Goal: Use online tool/utility: Utilize a website feature to perform a specific function

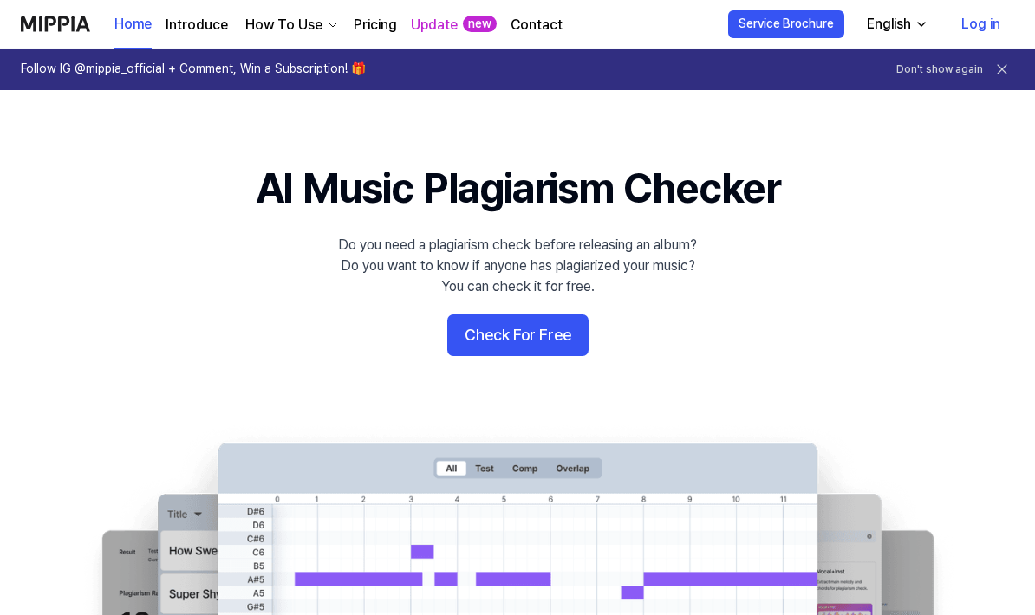
click at [576, 335] on button "Check For Free" at bounding box center [517, 336] width 141 height 42
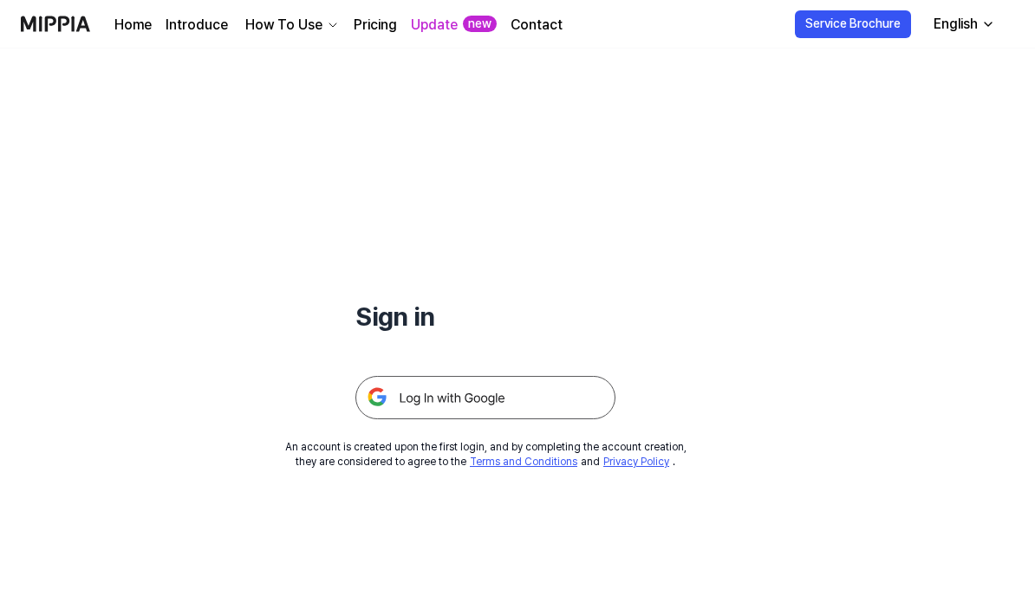
click at [578, 385] on img at bounding box center [485, 397] width 260 height 43
click at [572, 390] on img at bounding box center [485, 397] width 260 height 43
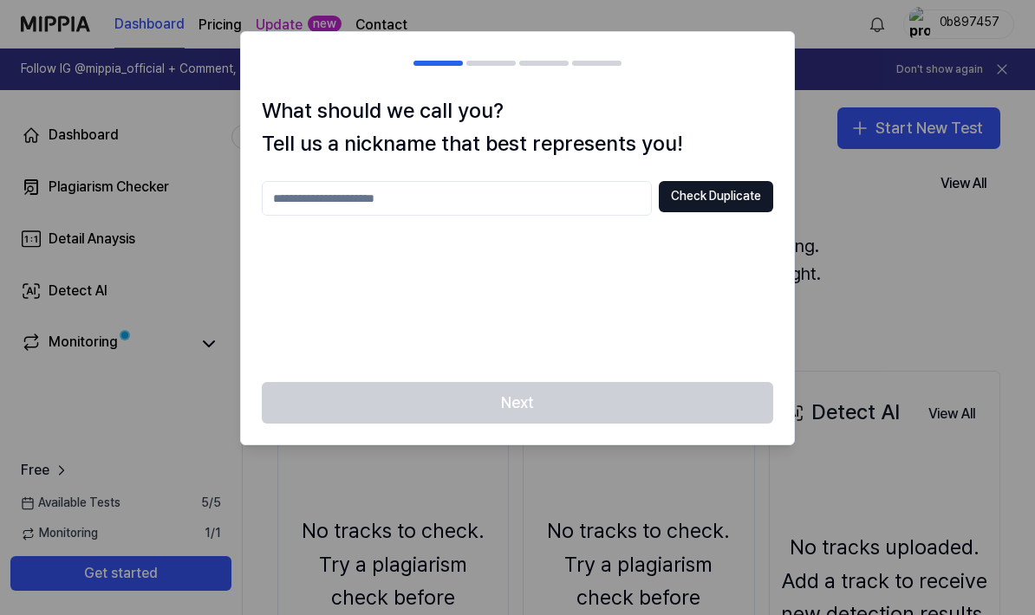
click at [860, 227] on div at bounding box center [517, 307] width 1035 height 615
click at [584, 213] on input "text" at bounding box center [457, 198] width 390 height 35
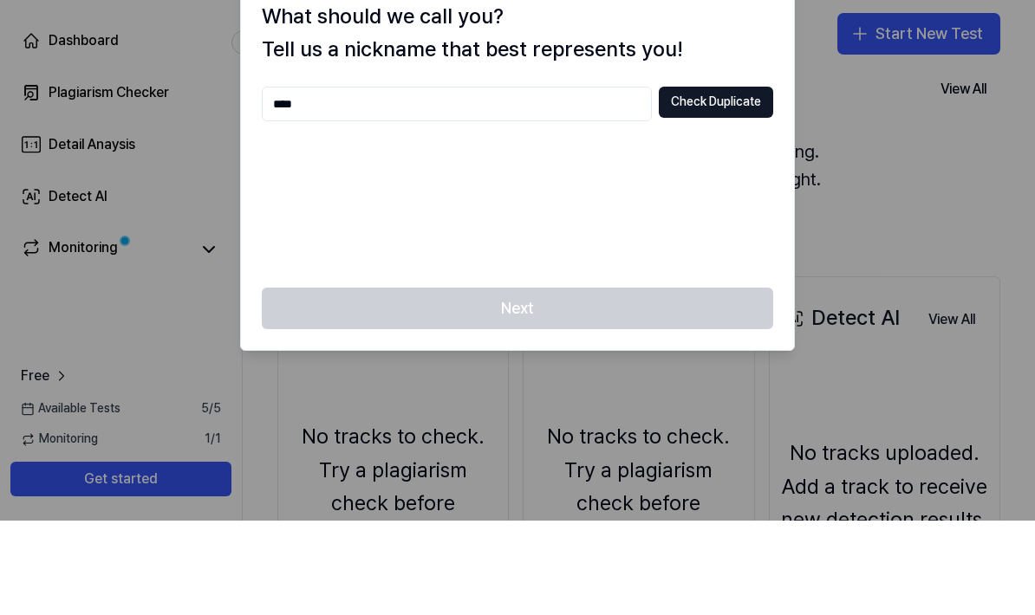
type input "****"
click at [738, 181] on button "Check Duplicate" at bounding box center [716, 196] width 114 height 31
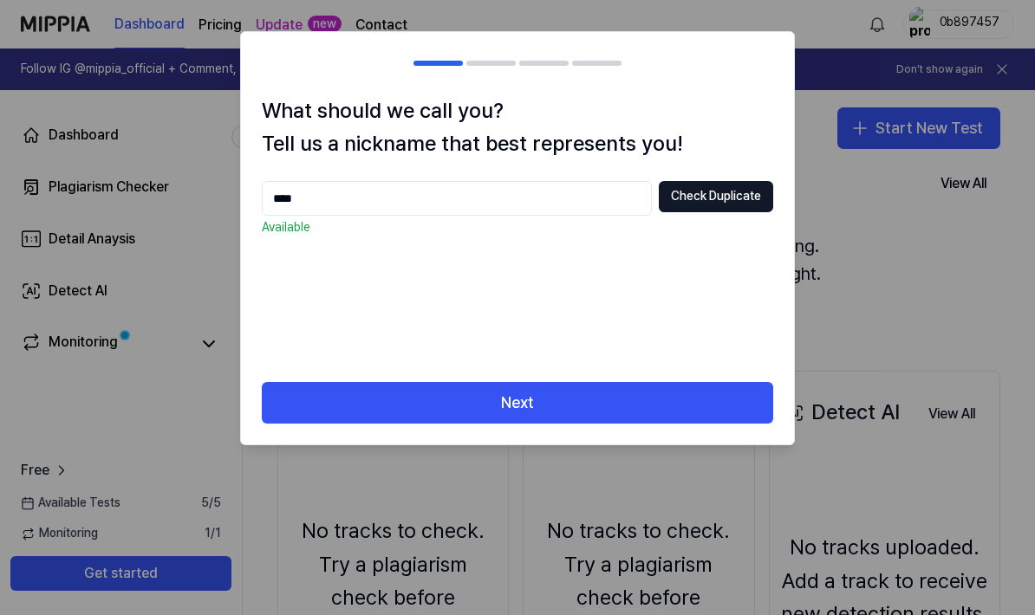
click at [701, 410] on button "Next" at bounding box center [517, 403] width 511 height 42
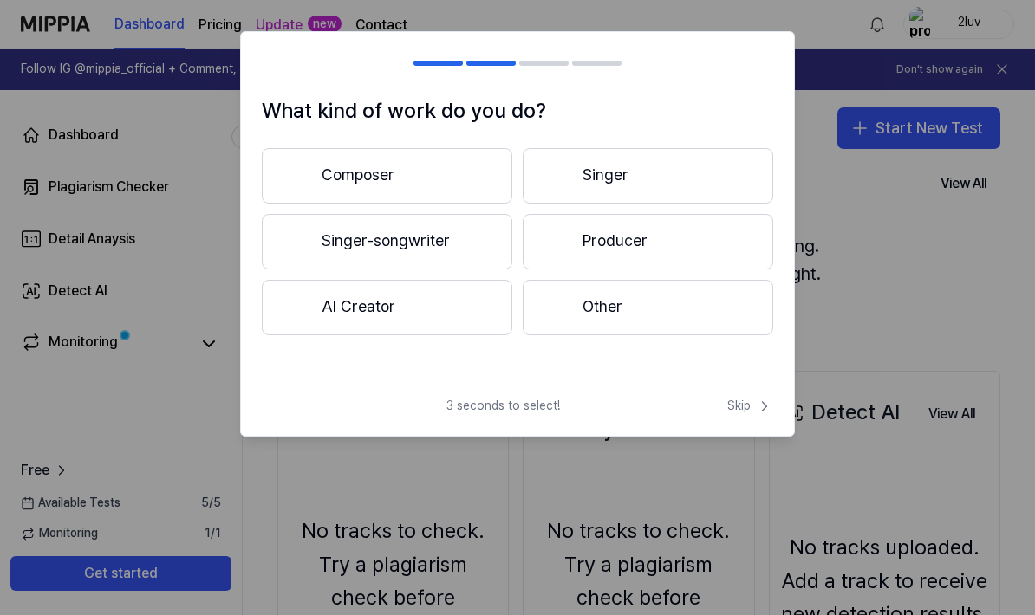
click at [679, 238] on button "Producer" at bounding box center [648, 241] width 250 height 55
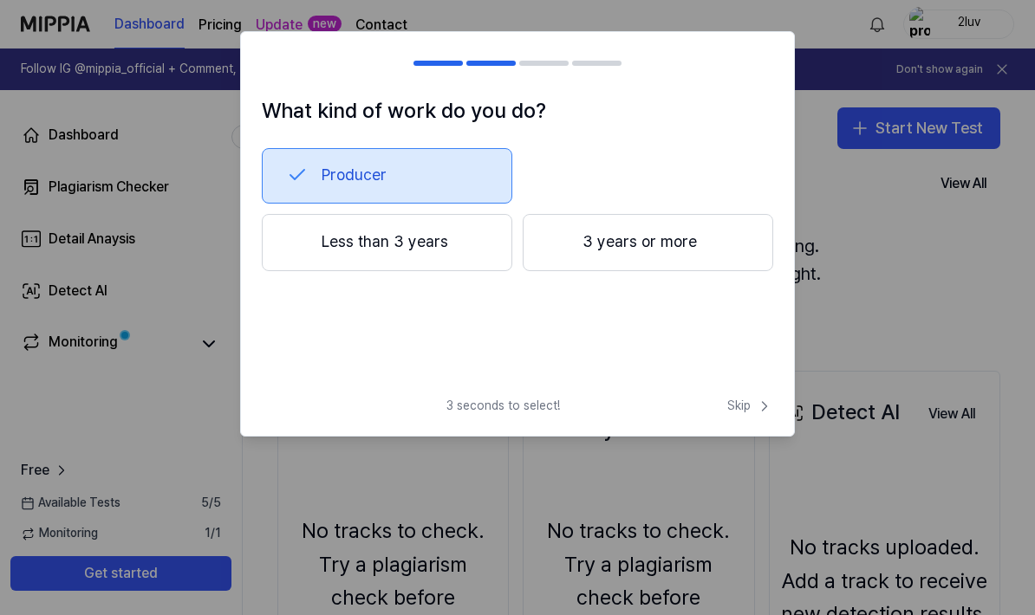
click at [459, 227] on button "Less than 3 years" at bounding box center [387, 242] width 250 height 57
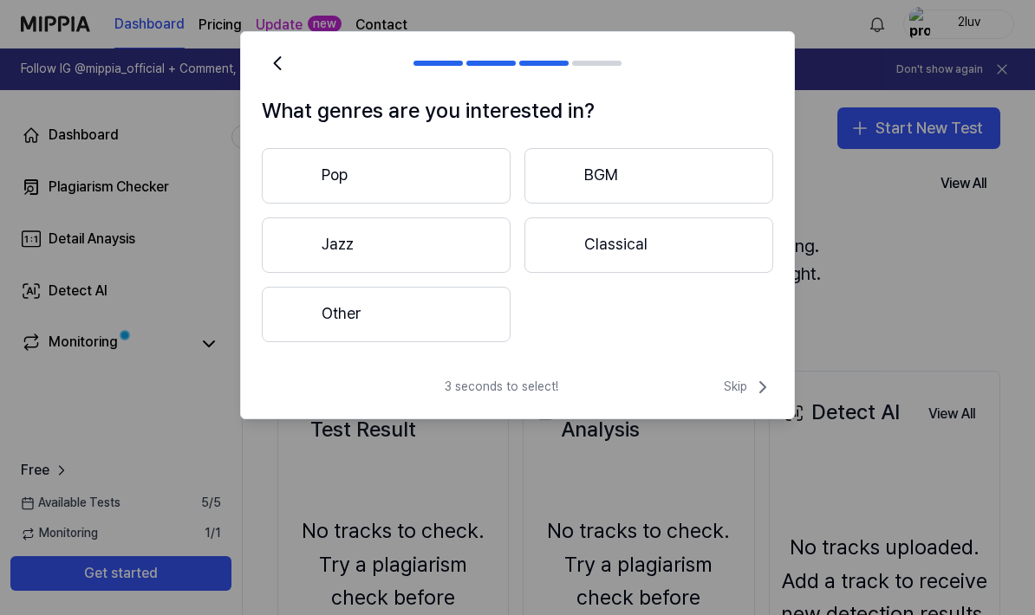
click at [456, 328] on button "Other" at bounding box center [386, 314] width 249 height 55
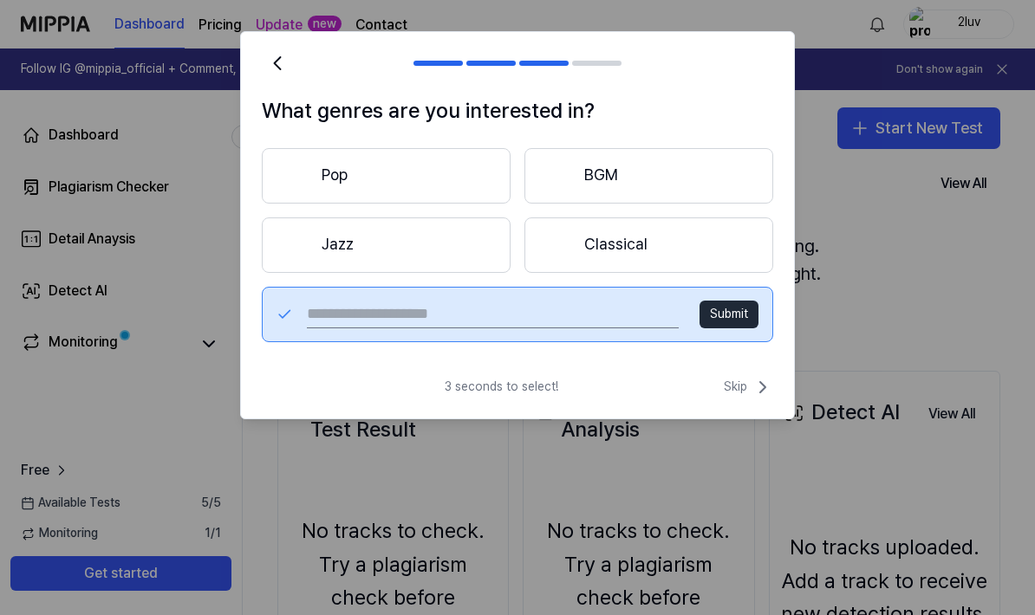
click at [600, 325] on input "text" at bounding box center [493, 315] width 372 height 28
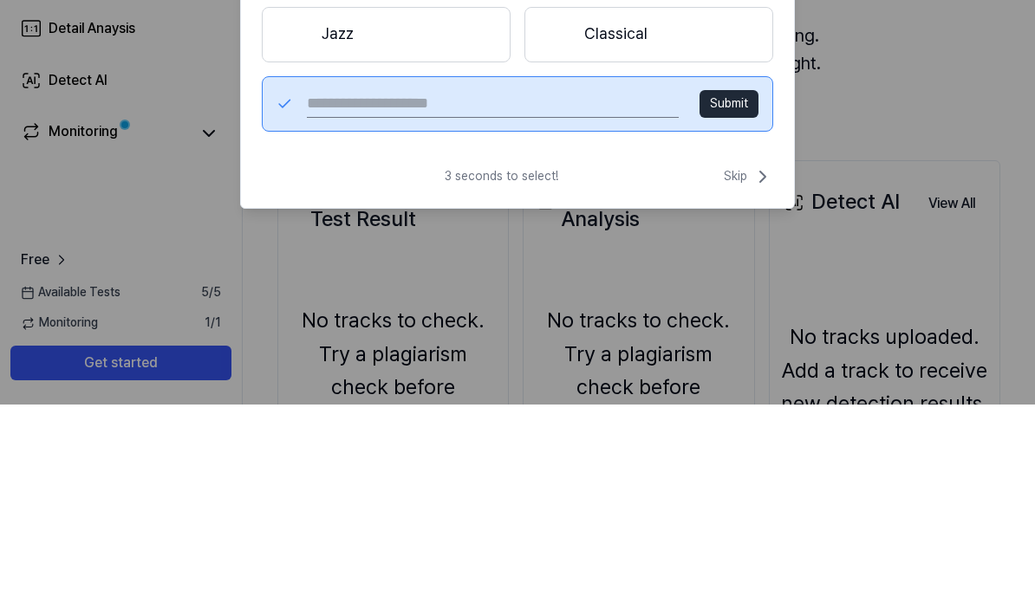
click at [738, 377] on span "Skip" at bounding box center [748, 387] width 49 height 21
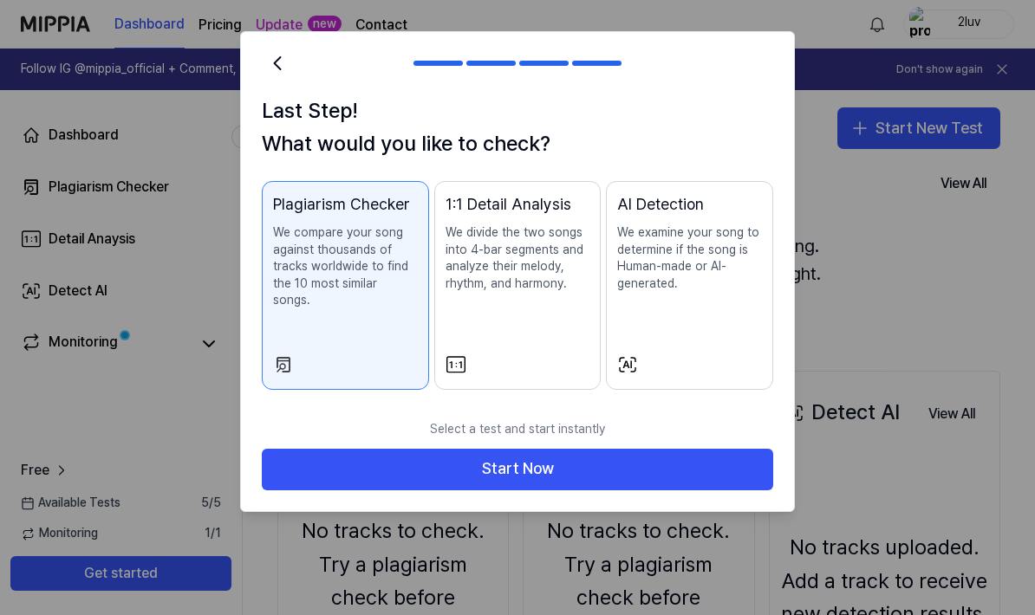
click at [700, 458] on button "Start Now" at bounding box center [517, 470] width 511 height 42
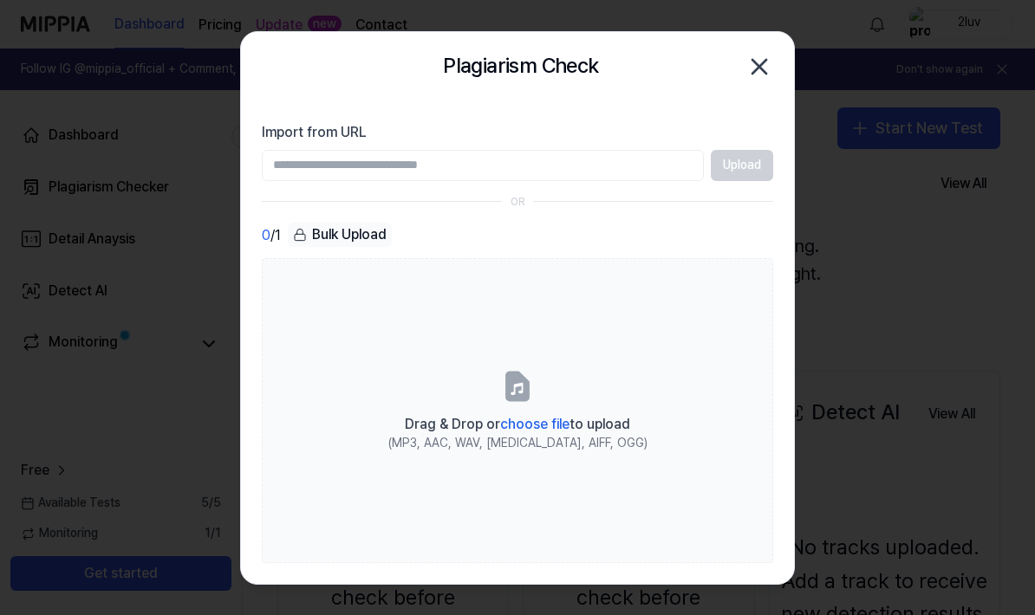
click at [771, 66] on icon "button" at bounding box center [759, 67] width 28 height 28
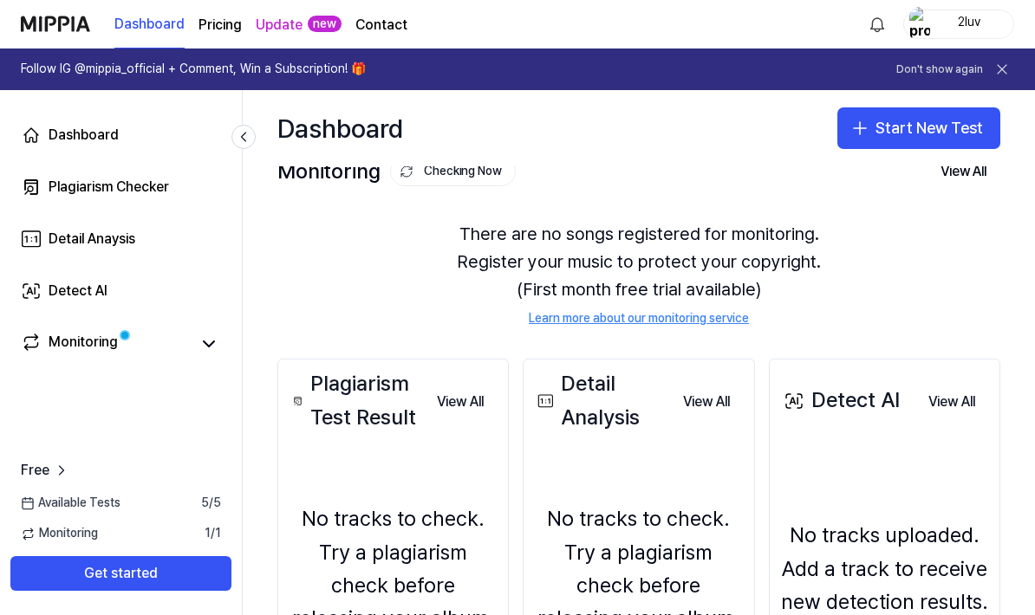
scroll to position [13, 0]
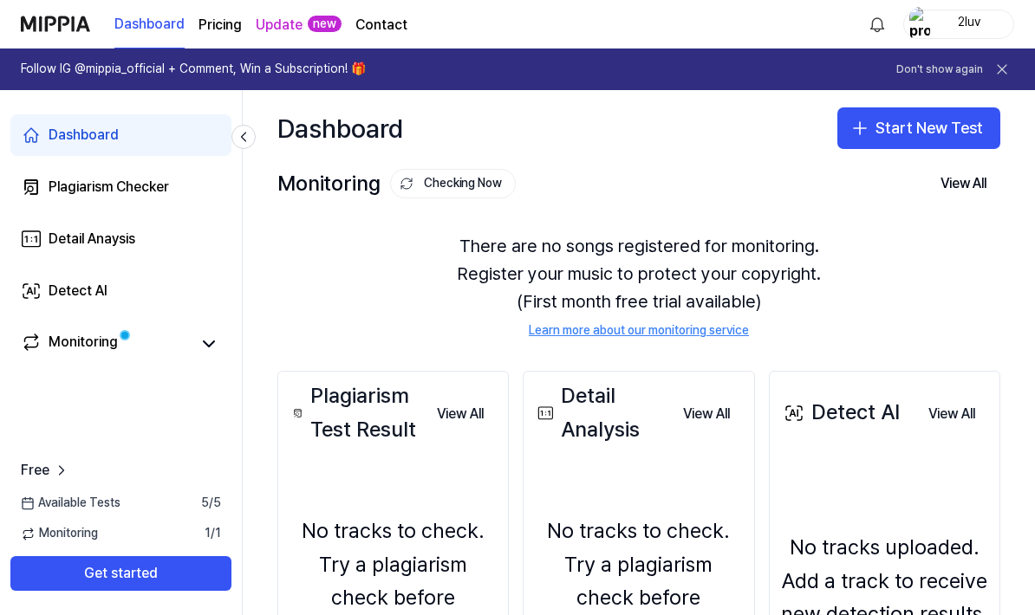
click at [936, 121] on button "Start New Test" at bounding box center [918, 128] width 163 height 42
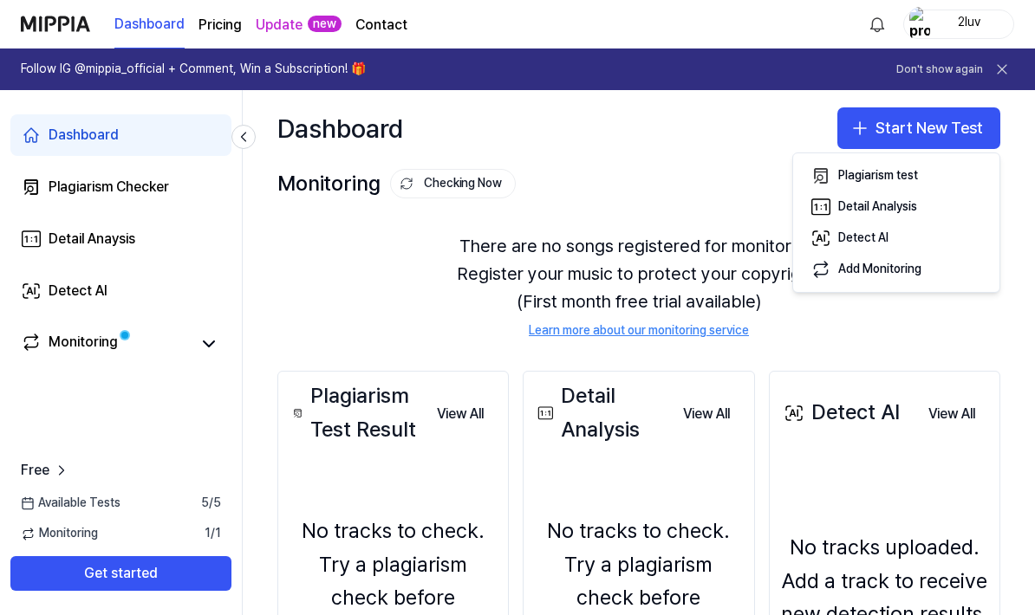
click at [905, 168] on div "Plagiarism test" at bounding box center [878, 175] width 80 height 17
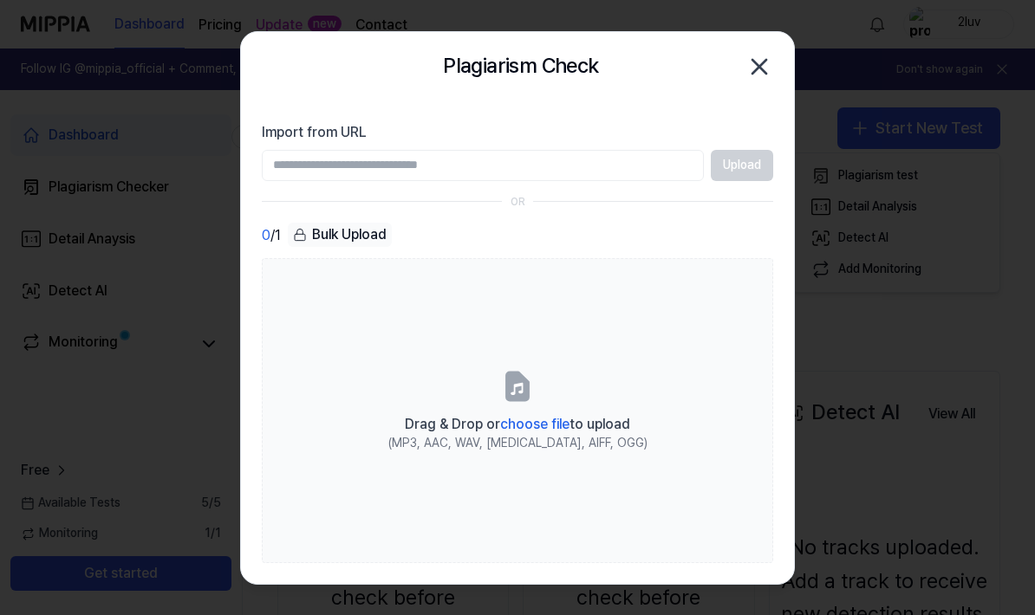
click at [556, 439] on label "Drag & Drop or choose file to upload (MP3, AAC, WAV, [MEDICAL_DATA], AIFF, OGG)" at bounding box center [517, 410] width 511 height 304
click at [0, 0] on input "Drag & Drop or choose file to upload (MP3, AAC, WAV, [MEDICAL_DATA], AIFF, OGG)" at bounding box center [0, 0] width 0 height 0
click at [538, 393] on label "Drag & Drop or choose file to upload (MP3, AAC, WAV, [MEDICAL_DATA], AIFF, OGG)" at bounding box center [517, 410] width 511 height 304
click at [0, 0] on input "Drag & Drop or choose file to upload (MP3, AAC, WAV, [MEDICAL_DATA], AIFF, OGG)" at bounding box center [0, 0] width 0 height 0
click at [543, 432] on span "choose file" at bounding box center [534, 424] width 69 height 16
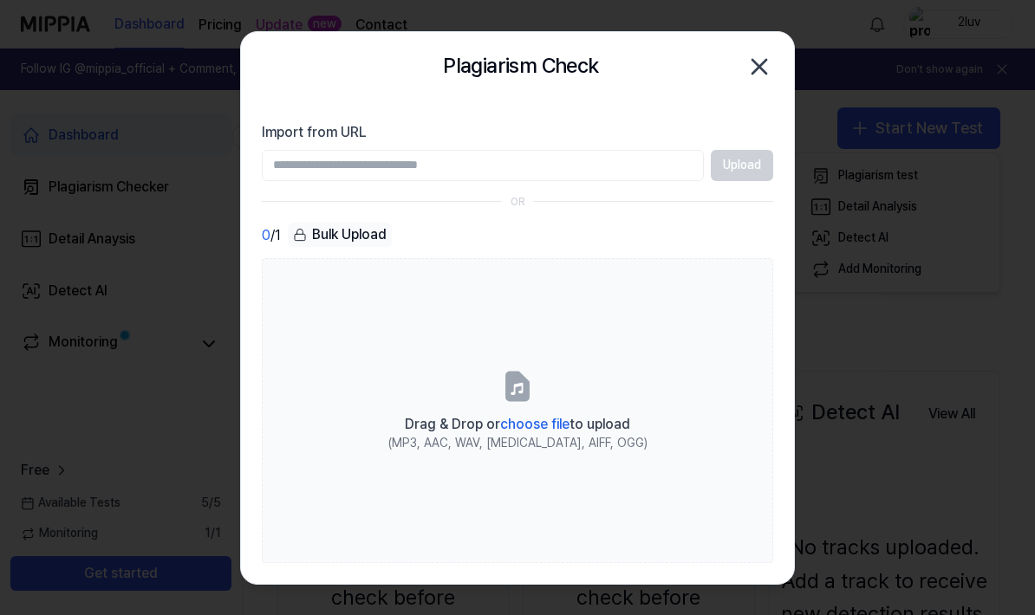
click at [0, 0] on input "Drag & Drop or choose file to upload (MP3, AAC, WAV, [MEDICAL_DATA], AIFF, OGG)" at bounding box center [0, 0] width 0 height 0
click at [535, 432] on span "choose file" at bounding box center [534, 424] width 69 height 16
click at [0, 0] on input "Drag & Drop or choose file to upload (MP3, AAC, WAV, [MEDICAL_DATA], AIFF, OGG)" at bounding box center [0, 0] width 0 height 0
click at [547, 432] on span "choose file" at bounding box center [534, 424] width 69 height 16
click at [0, 0] on input "Drag & Drop or choose file to upload (MP3, AAC, WAV, [MEDICAL_DATA], AIFF, OGG)" at bounding box center [0, 0] width 0 height 0
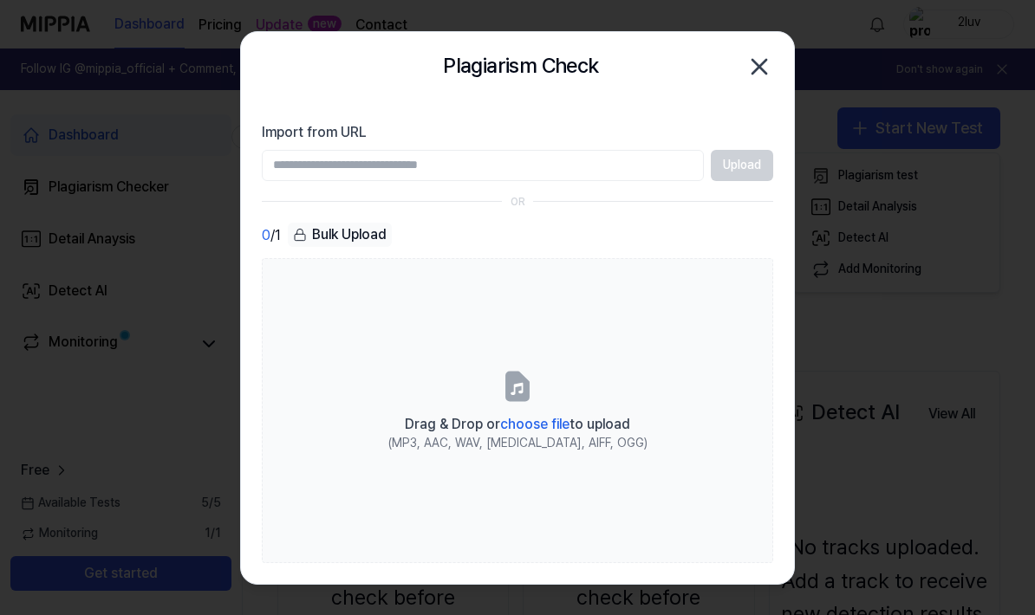
click at [771, 68] on icon "button" at bounding box center [759, 67] width 28 height 28
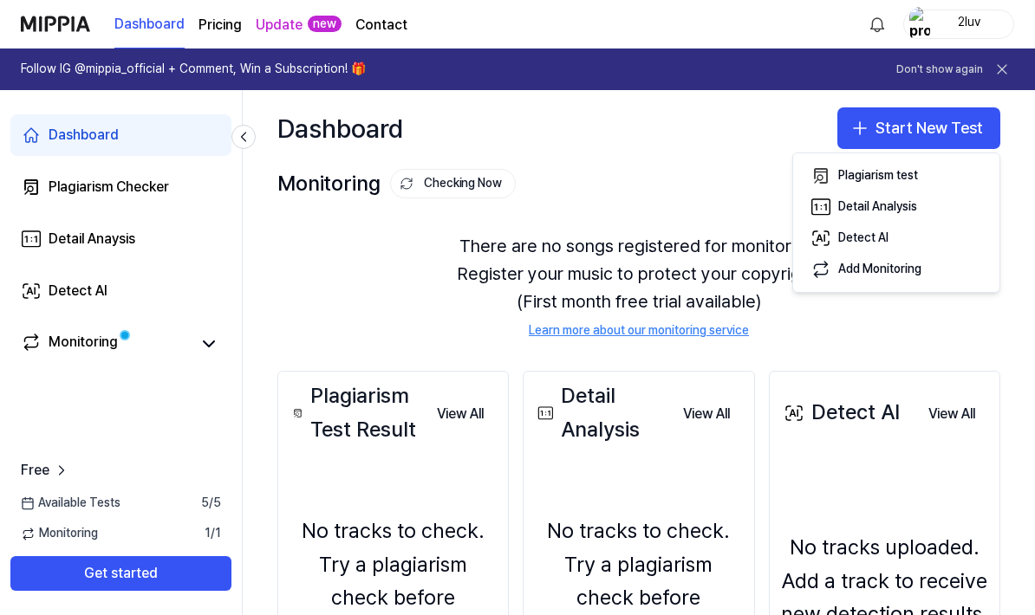
click at [880, 173] on div "Plagiarism test" at bounding box center [878, 175] width 80 height 17
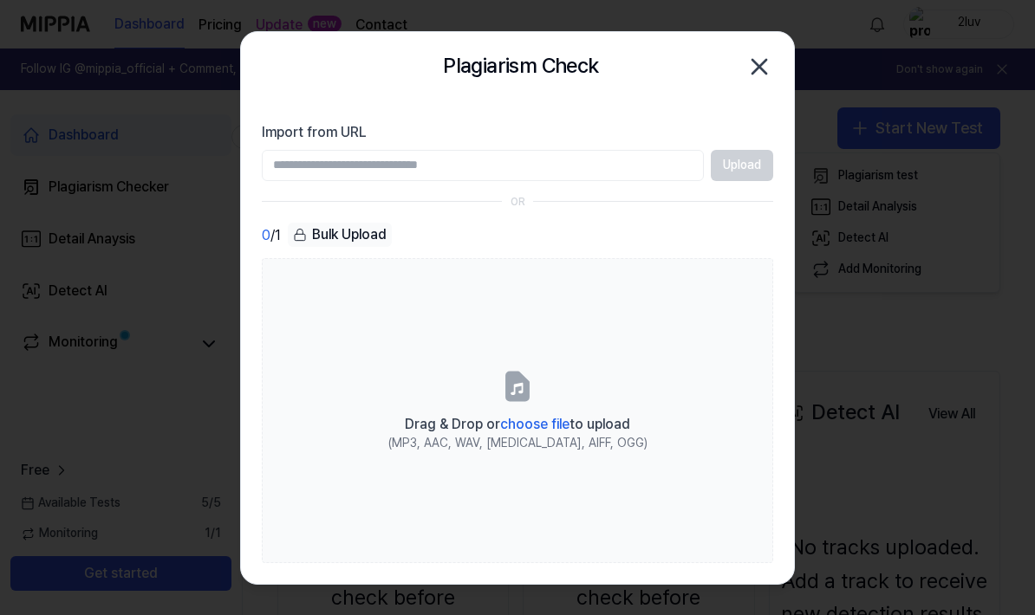
click at [553, 432] on span "choose file" at bounding box center [534, 424] width 69 height 16
click at [0, 0] on input "Drag & Drop or choose file to upload (MP3, AAC, WAV, [MEDICAL_DATA], AIFF, OGG)" at bounding box center [0, 0] width 0 height 0
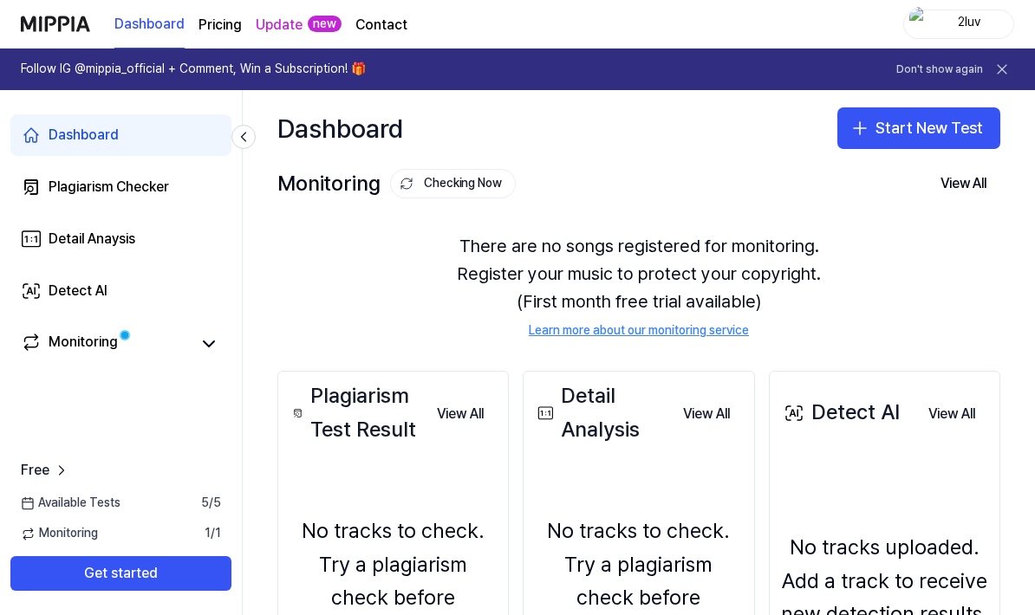
click at [906, 131] on button "Start New Test" at bounding box center [918, 128] width 163 height 42
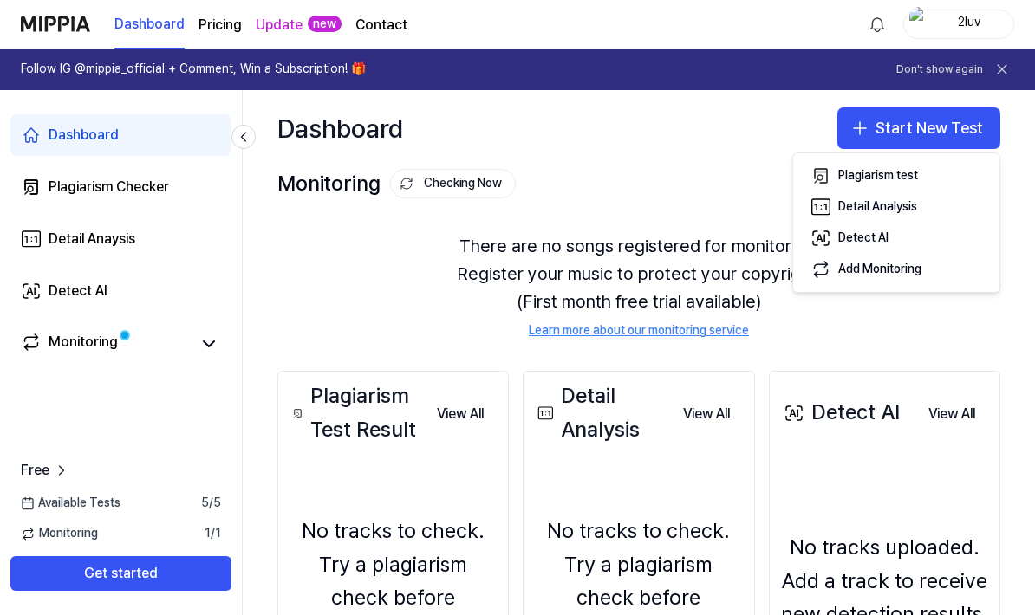
click at [895, 161] on button "Plagiarism test" at bounding box center [896, 175] width 192 height 31
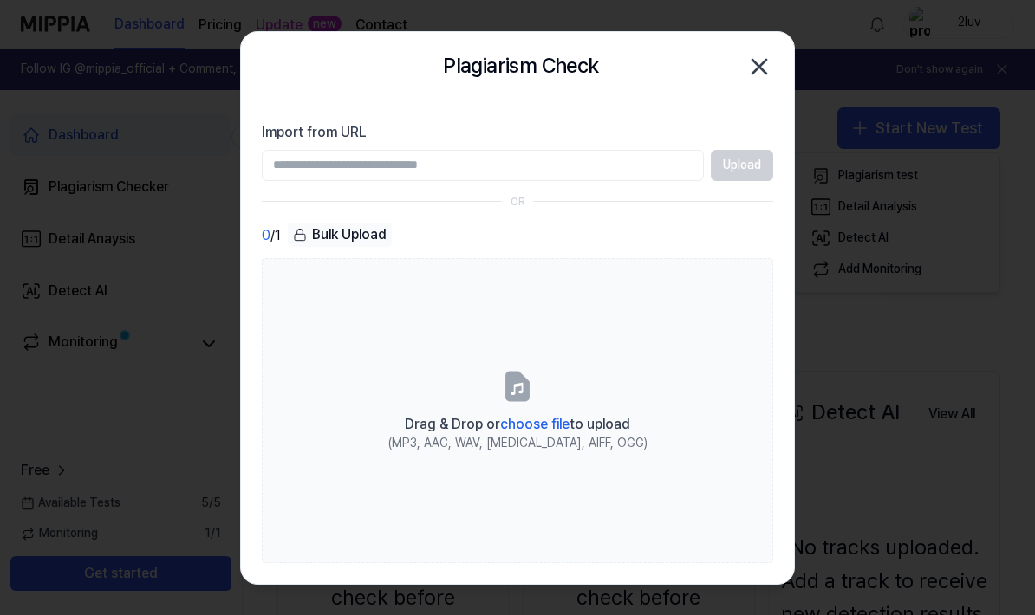
click at [524, 437] on label "Drag & Drop or choose file to upload (MP3, AAC, WAV, [MEDICAL_DATA], AIFF, OGG)" at bounding box center [517, 410] width 511 height 304
click at [0, 0] on input "Drag & Drop or choose file to upload (MP3, AAC, WAV, [MEDICAL_DATA], AIFF, OGG)" at bounding box center [0, 0] width 0 height 0
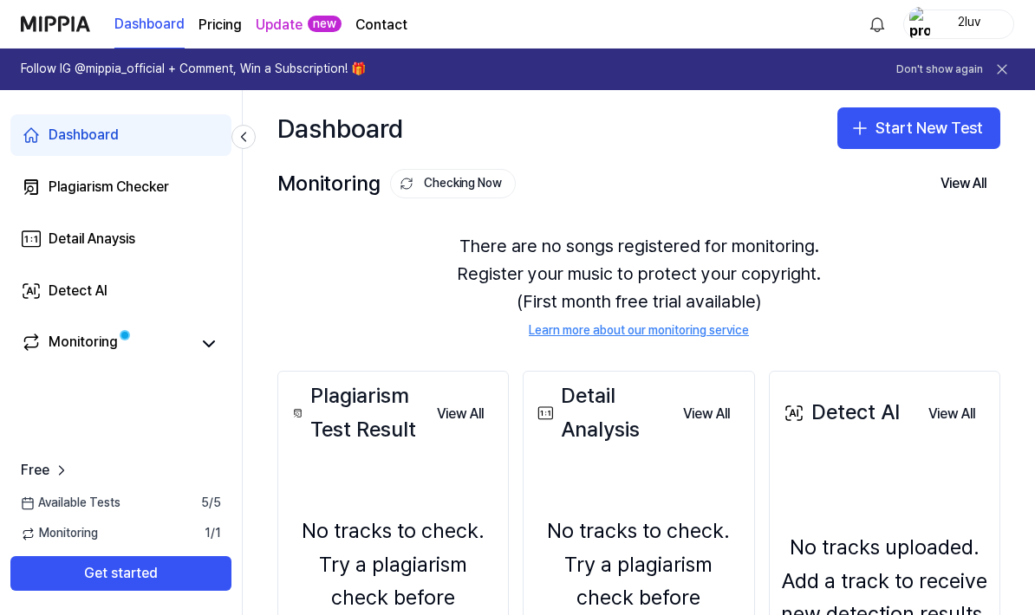
click at [935, 134] on button "Start New Test" at bounding box center [918, 128] width 163 height 42
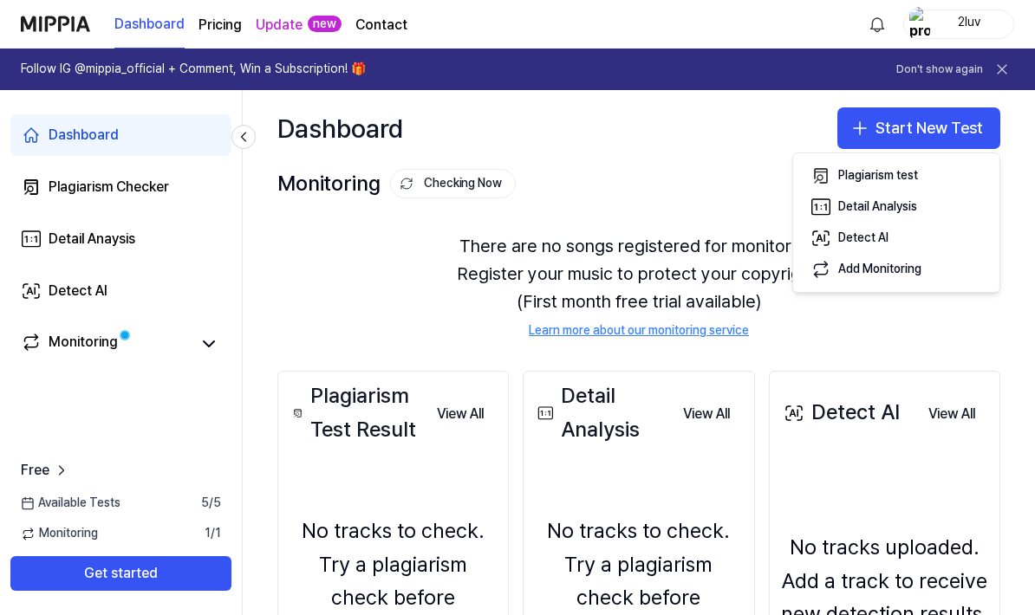
click at [894, 167] on div "Plagiarism test" at bounding box center [878, 175] width 80 height 17
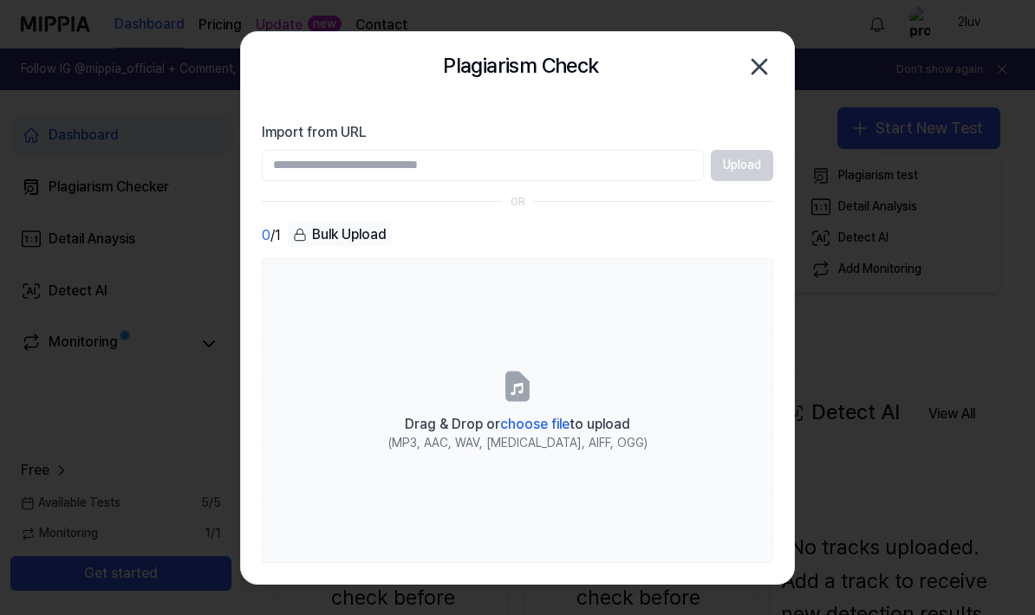
click at [542, 432] on span "choose file" at bounding box center [534, 424] width 69 height 16
click at [0, 0] on input "Drag & Drop or choose file to upload (MP3, AAC, WAV, [MEDICAL_DATA], AIFF, OGG)" at bounding box center [0, 0] width 0 height 0
